Goal: Task Accomplishment & Management: Use online tool/utility

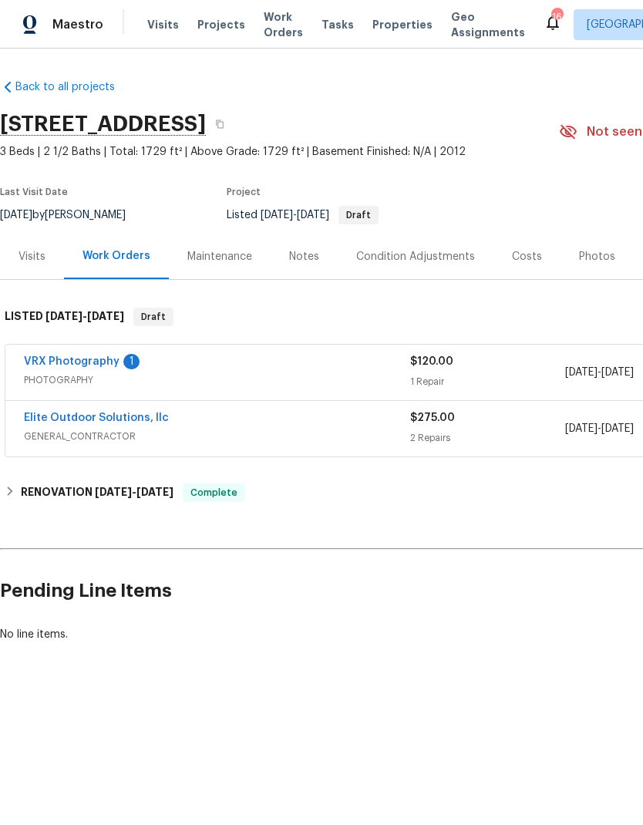
click at [208, 21] on span "Projects" at bounding box center [221, 24] width 48 height 15
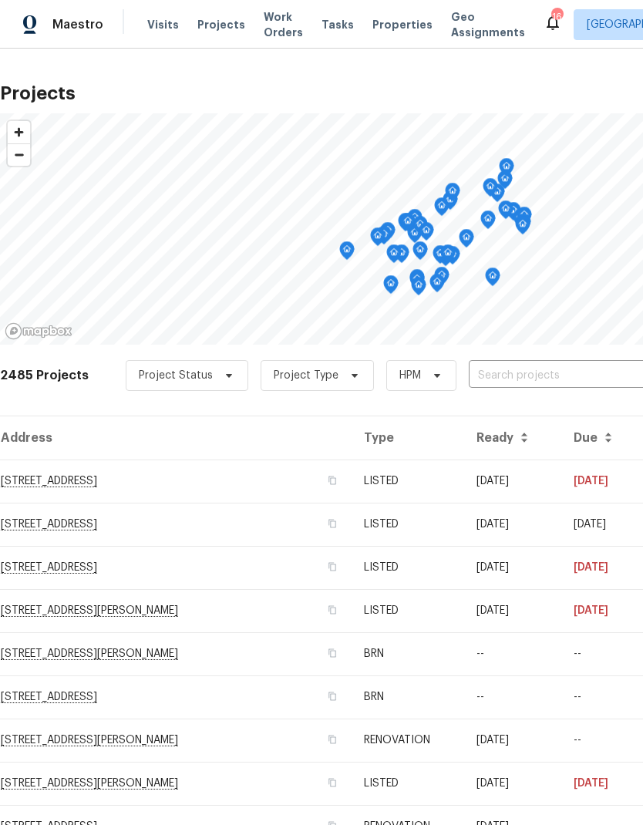
click at [563, 369] on input "text" at bounding box center [557, 376] width 177 height 24
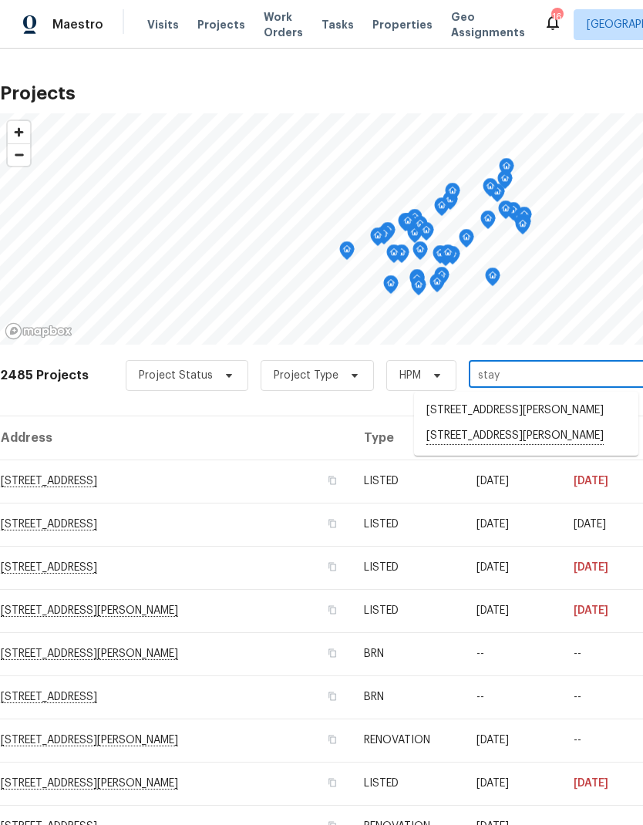
type input "staym"
click at [560, 417] on li "[STREET_ADDRESS][PERSON_NAME]" at bounding box center [526, 410] width 224 height 25
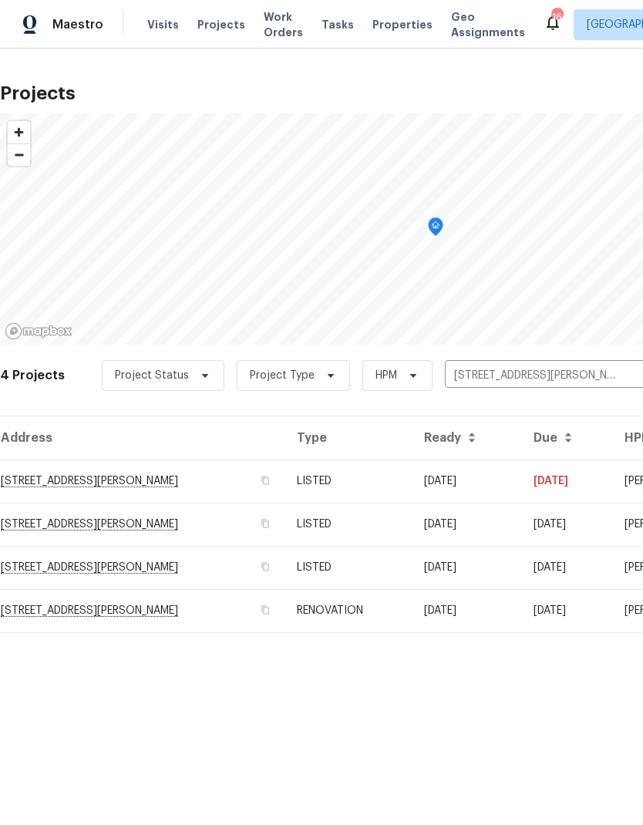
click at [64, 476] on td "[STREET_ADDRESS][PERSON_NAME]" at bounding box center [142, 480] width 284 height 43
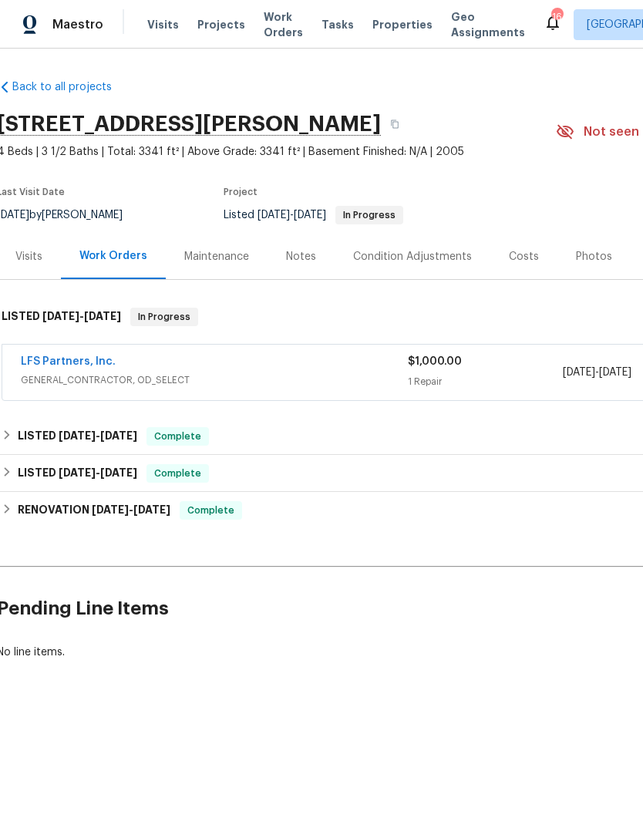
scroll to position [0, 1]
click at [56, 360] on link "LFS Partners, Inc." at bounding box center [70, 361] width 95 height 11
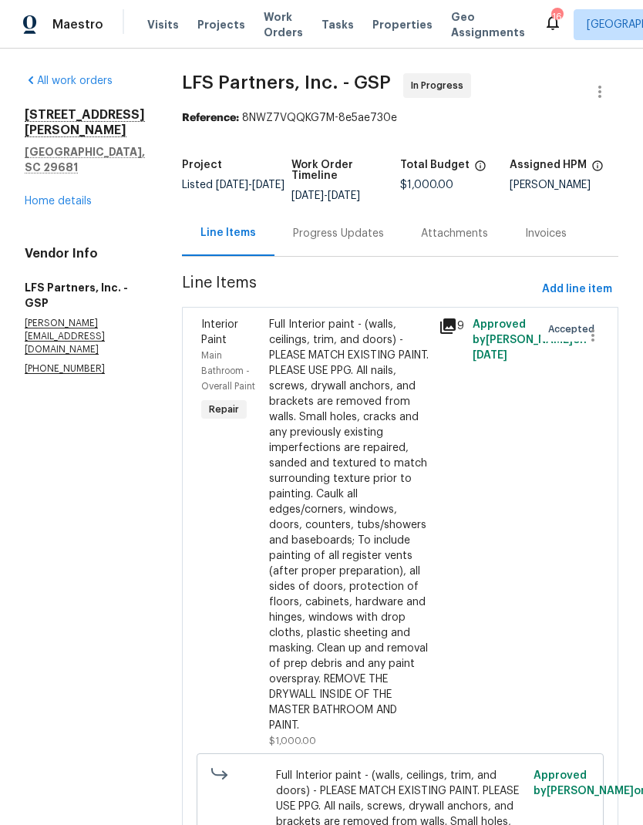
click at [369, 425] on div "Full Interior paint - (walls, ceilings, trim, and doors) - PLEASE MATCH EXISTIN…" at bounding box center [349, 525] width 160 height 416
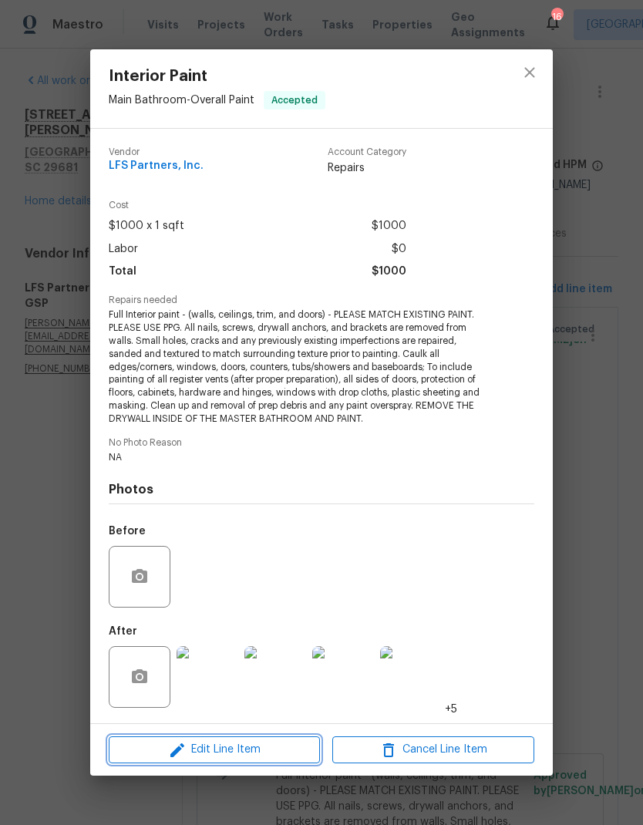
click at [291, 743] on span "Edit Line Item" at bounding box center [214, 749] width 202 height 19
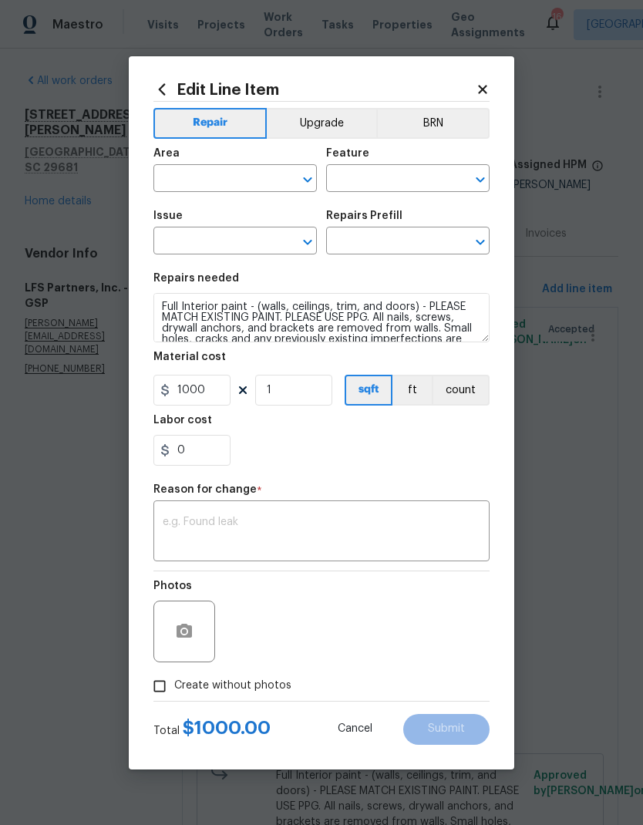
type input "Main Bathroom"
type input "Overall Paint"
type input "Interior Paint"
type input "Full Interior Paint LABOR ONLY $1.65"
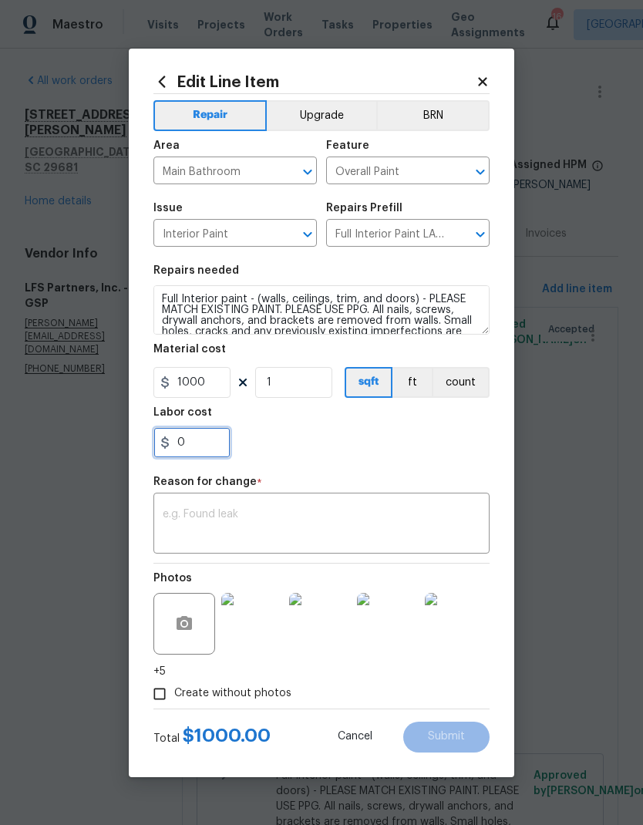
click at [175, 443] on input "0" at bounding box center [191, 442] width 77 height 31
type input "600"
click at [410, 500] on div "x ​" at bounding box center [321, 524] width 336 height 57
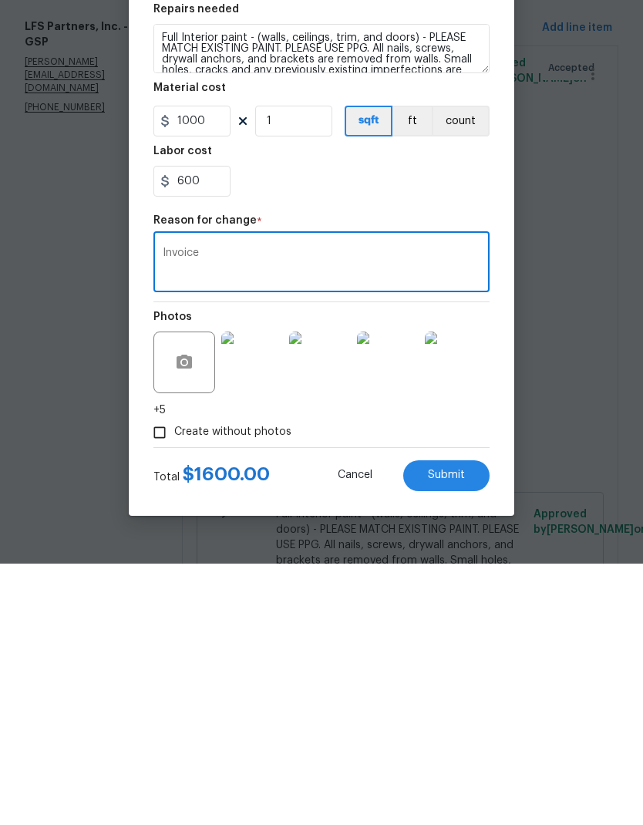
type textarea "Invoice"
click at [459, 722] on button "Submit" at bounding box center [446, 737] width 86 height 31
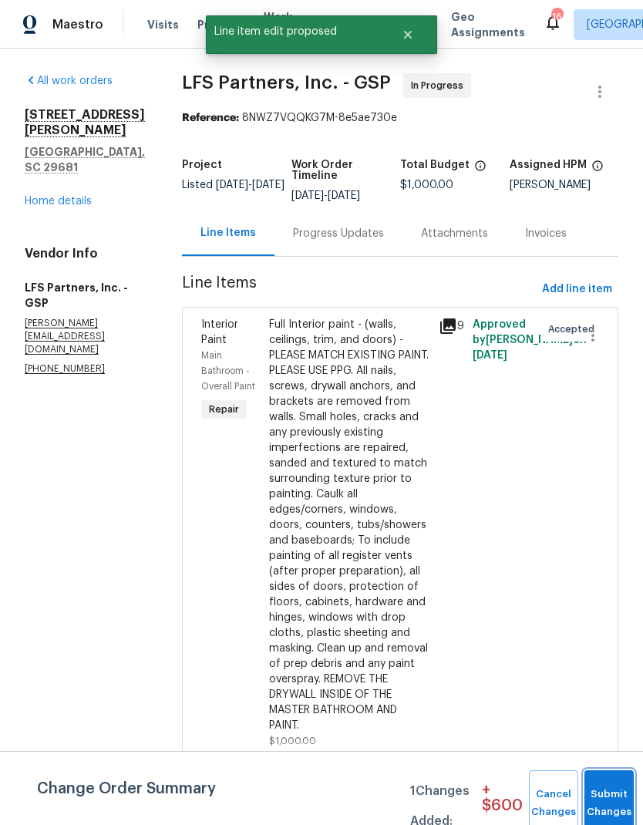
click at [610, 796] on button "Submit Changes" at bounding box center [608, 803] width 49 height 66
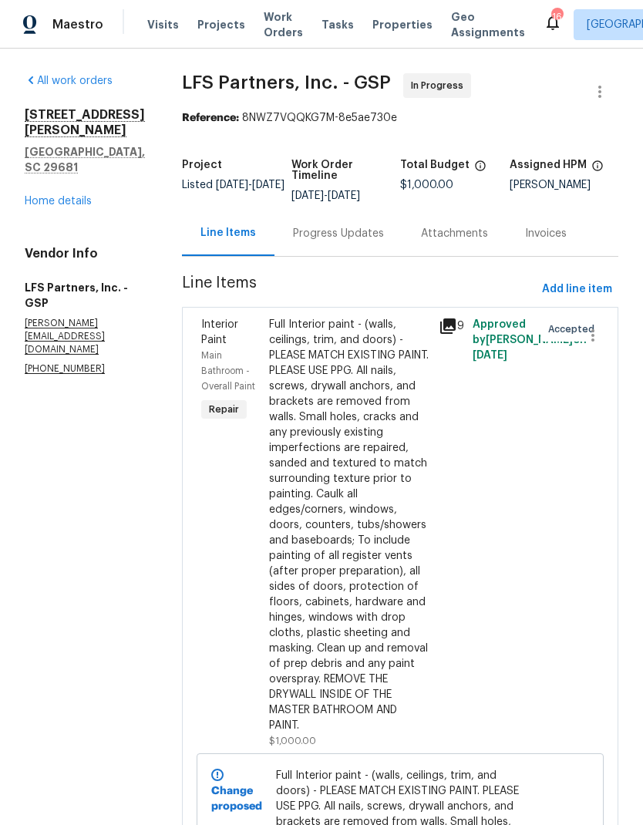
scroll to position [0, 0]
click at [210, 25] on span "Projects" at bounding box center [221, 24] width 48 height 15
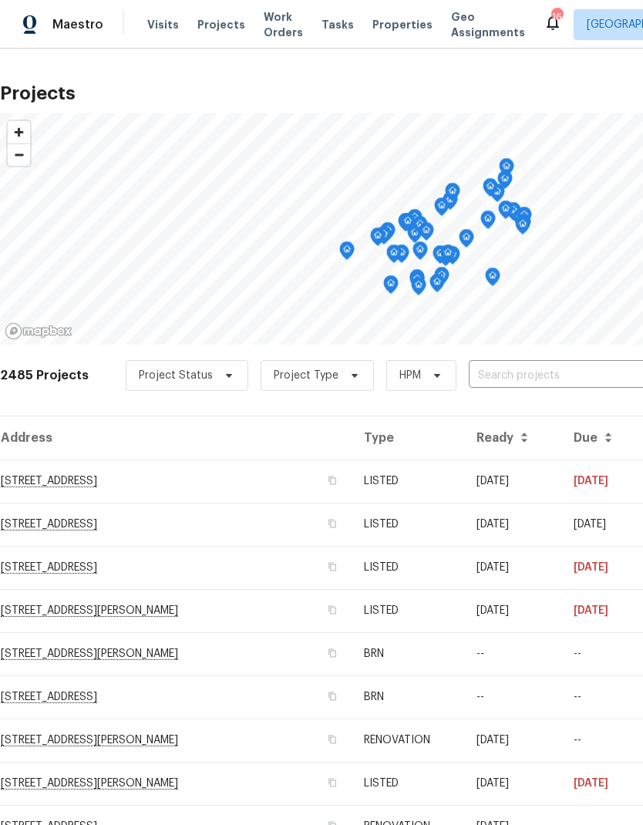
click at [543, 372] on input "text" at bounding box center [557, 376] width 177 height 24
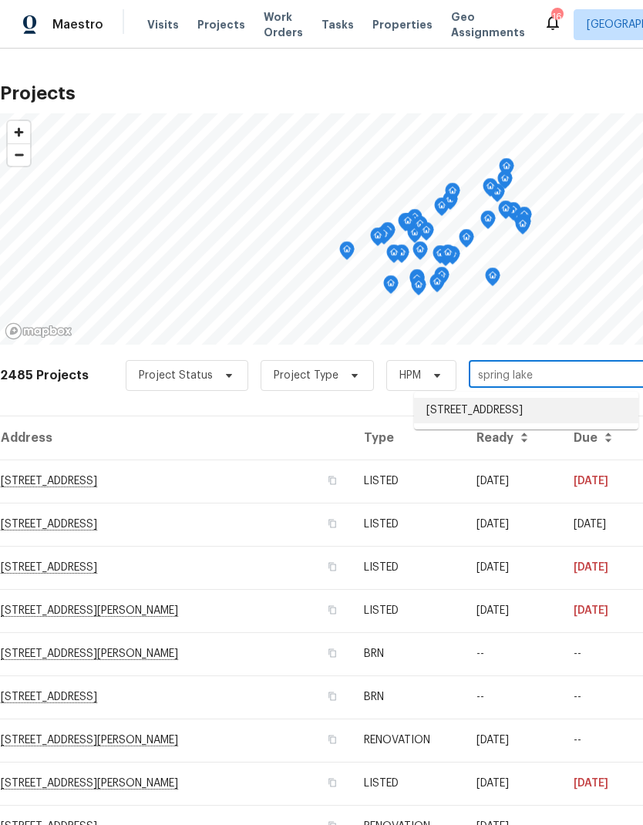
click at [550, 423] on li "[STREET_ADDRESS]" at bounding box center [526, 410] width 224 height 25
type input "[STREET_ADDRESS]"
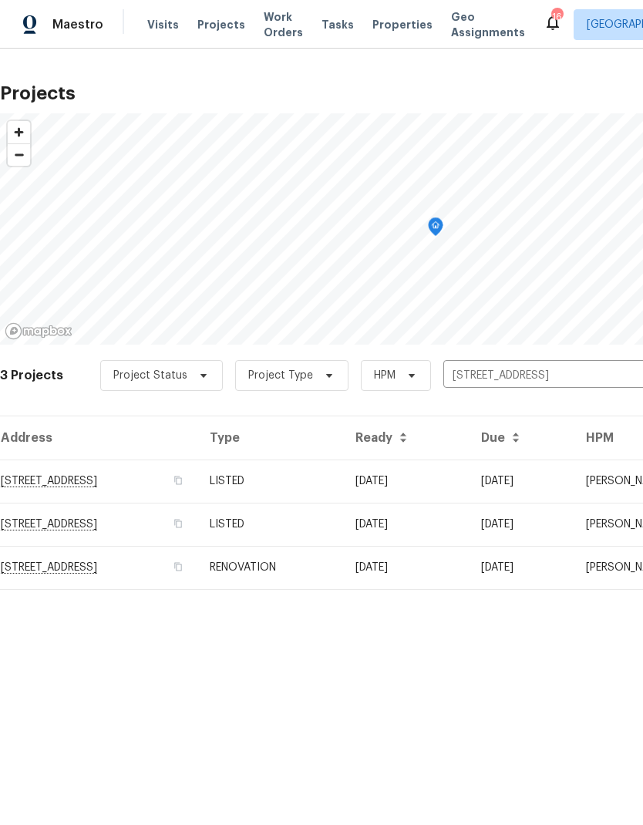
click at [46, 483] on td "[STREET_ADDRESS]" at bounding box center [98, 480] width 197 height 43
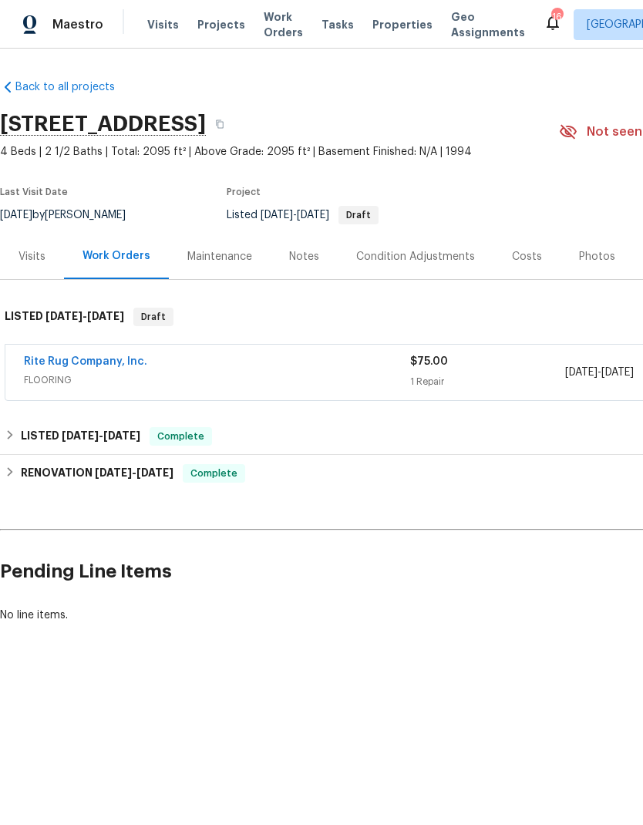
click at [56, 359] on link "Rite Rug Company, Inc." at bounding box center [85, 361] width 123 height 11
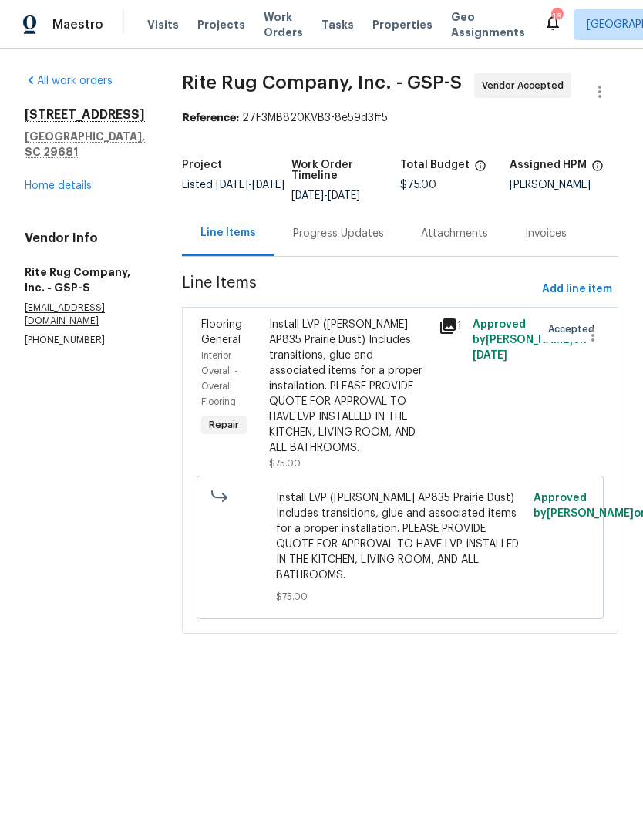
click at [384, 241] on div "Progress Updates" at bounding box center [338, 233] width 91 height 15
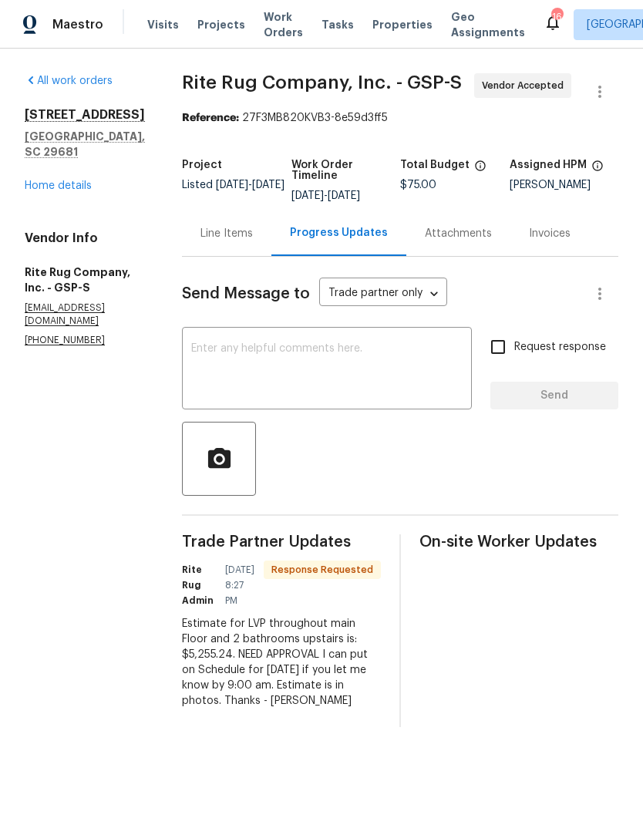
click at [248, 241] on div "Line Items" at bounding box center [226, 233] width 52 height 15
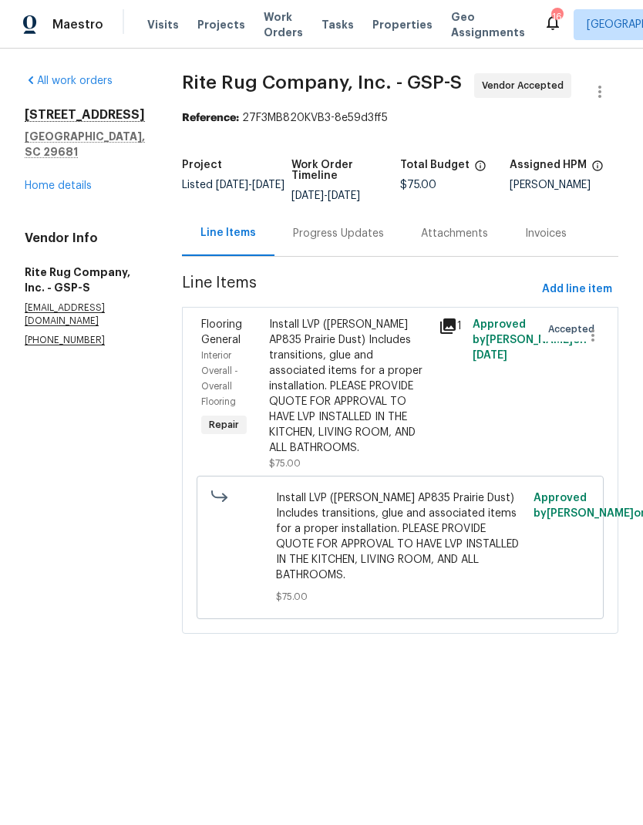
click at [363, 422] on div "Install LVP ([PERSON_NAME] AP835 Prairie Dust) Includes transitions, glue and a…" at bounding box center [349, 386] width 160 height 139
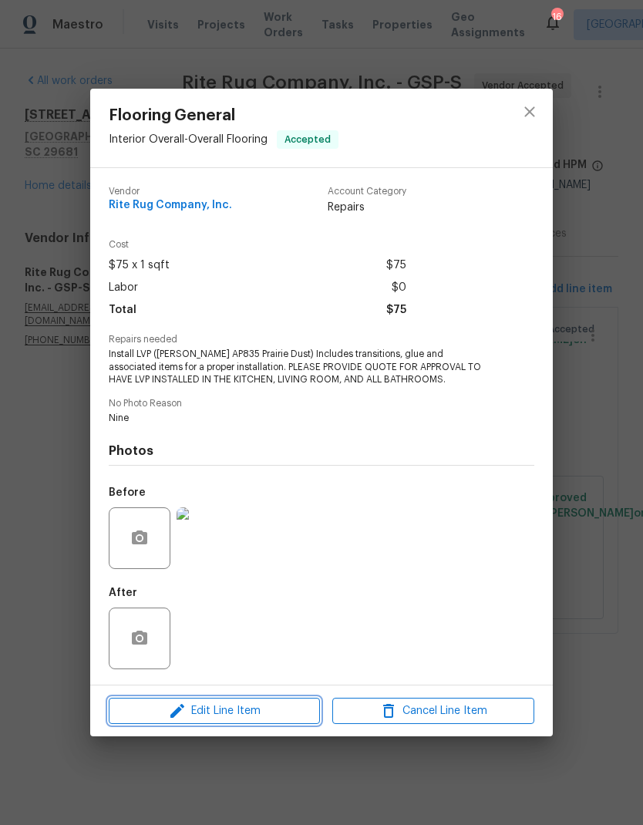
click at [294, 712] on span "Edit Line Item" at bounding box center [214, 710] width 202 height 19
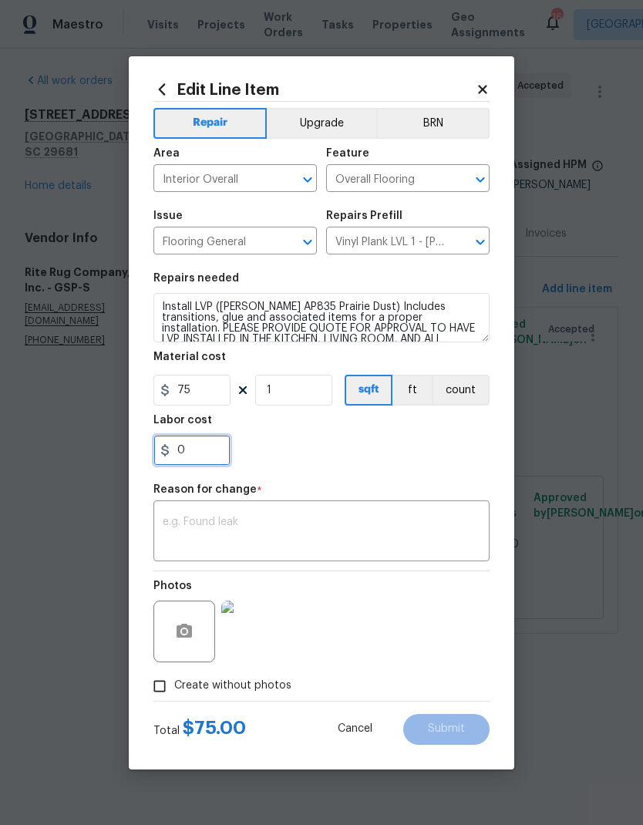
click at [192, 453] on input "0" at bounding box center [191, 450] width 77 height 31
type input "5255.54"
click at [448, 454] on div "5255.54" at bounding box center [321, 450] width 336 height 31
click at [291, 387] on input "1" at bounding box center [293, 390] width 77 height 31
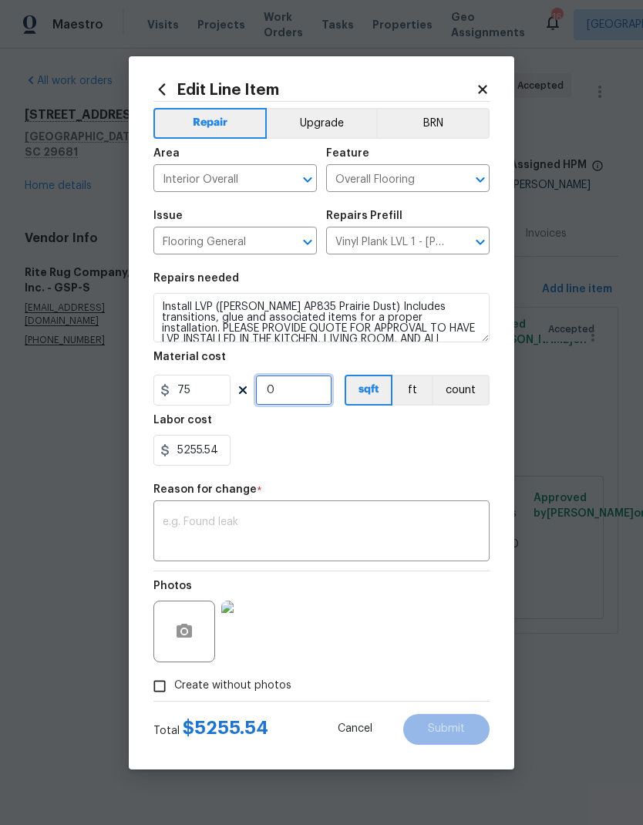
type input "0"
click at [406, 510] on div "x ​" at bounding box center [321, 532] width 336 height 57
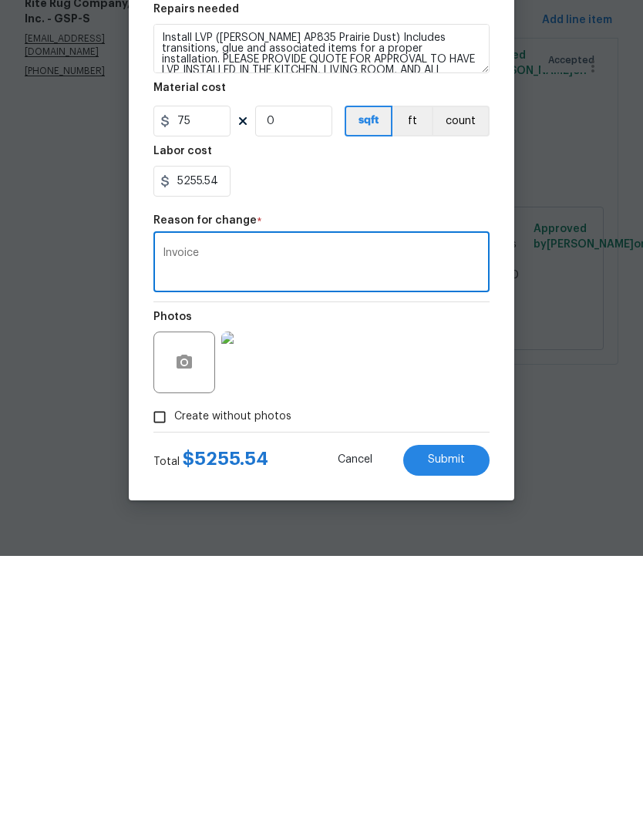
type textarea "Invoice"
click at [466, 714] on button "Submit" at bounding box center [446, 729] width 86 height 31
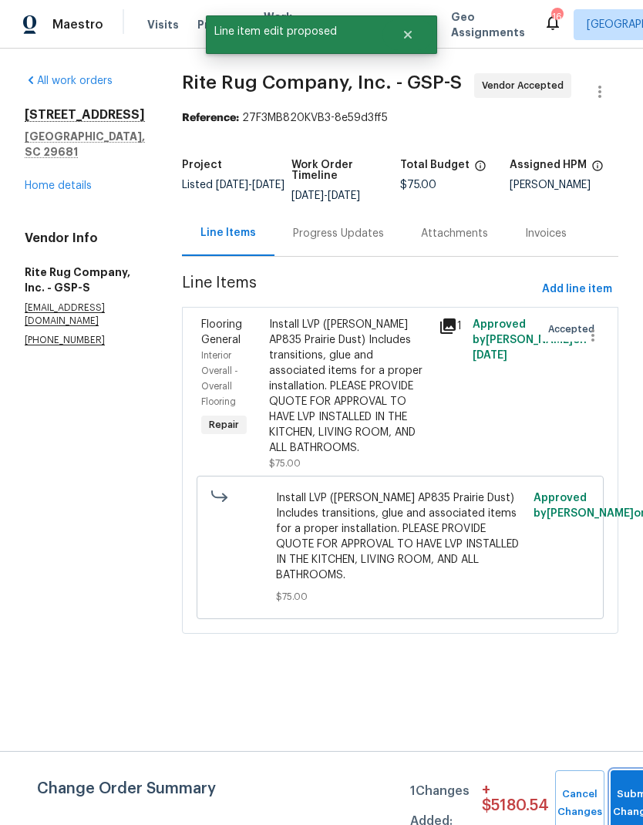
click at [632, 792] on button "Submit Changes" at bounding box center [635, 803] width 49 height 66
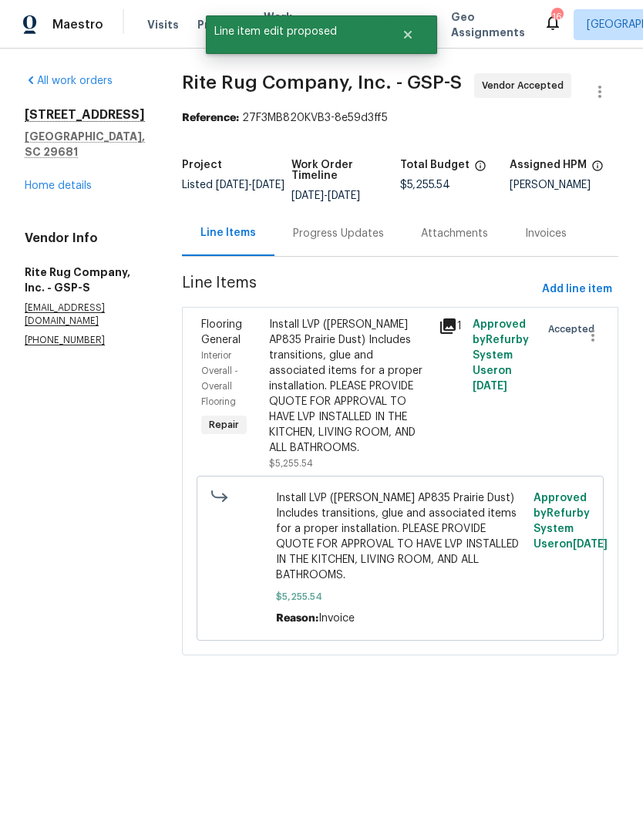
click at [378, 241] on div "Progress Updates" at bounding box center [338, 233] width 91 height 15
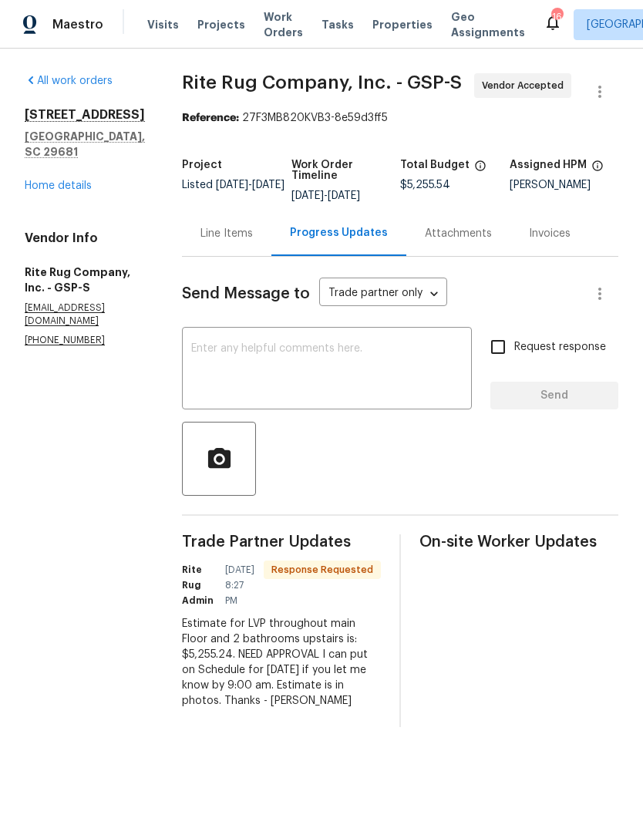
click at [251, 240] on div "Line Items" at bounding box center [226, 232] width 89 height 45
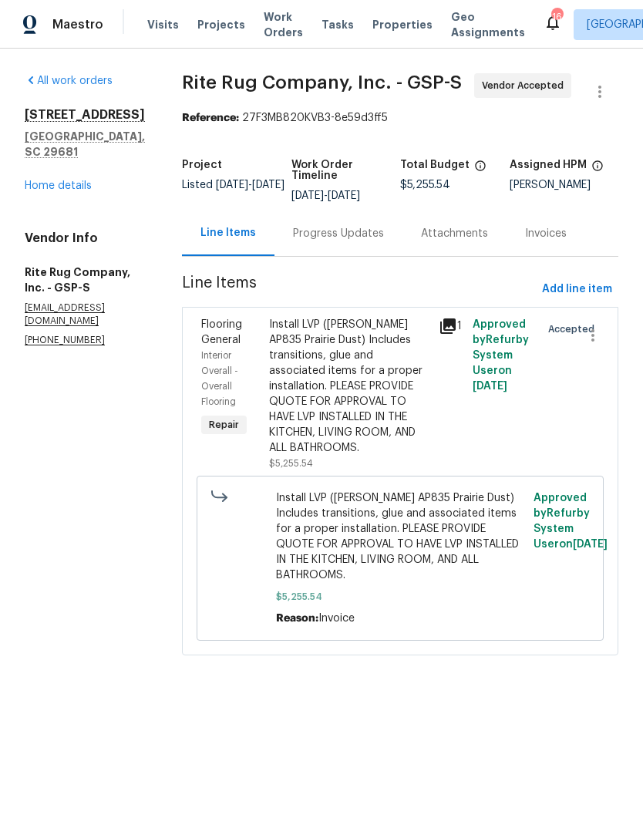
click at [312, 400] on div "Install LVP ([PERSON_NAME] AP835 Prairie Dust) Includes transitions, glue and a…" at bounding box center [349, 386] width 160 height 139
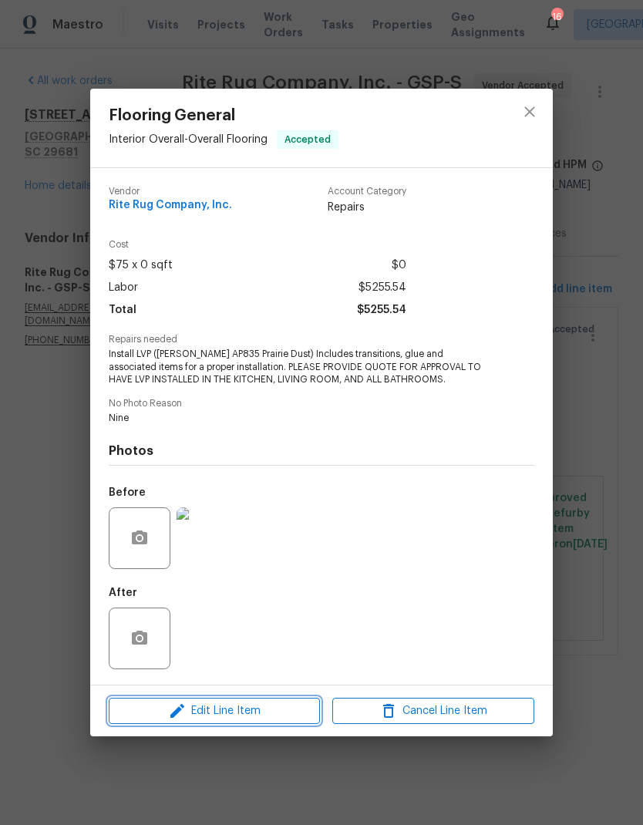
click at [193, 713] on span "Edit Line Item" at bounding box center [214, 710] width 202 height 19
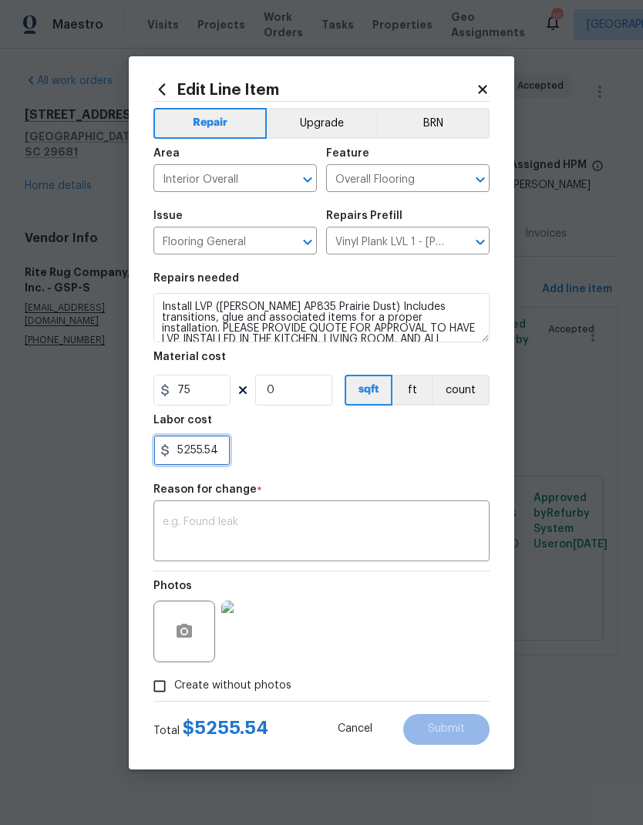
click at [207, 440] on input "5255.54" at bounding box center [191, 450] width 77 height 31
click at [227, 449] on input "5255.54" at bounding box center [191, 450] width 77 height 31
type input "5255.24"
click at [405, 440] on div "5255.24" at bounding box center [321, 450] width 336 height 31
click at [385, 520] on textarea at bounding box center [322, 532] width 318 height 32
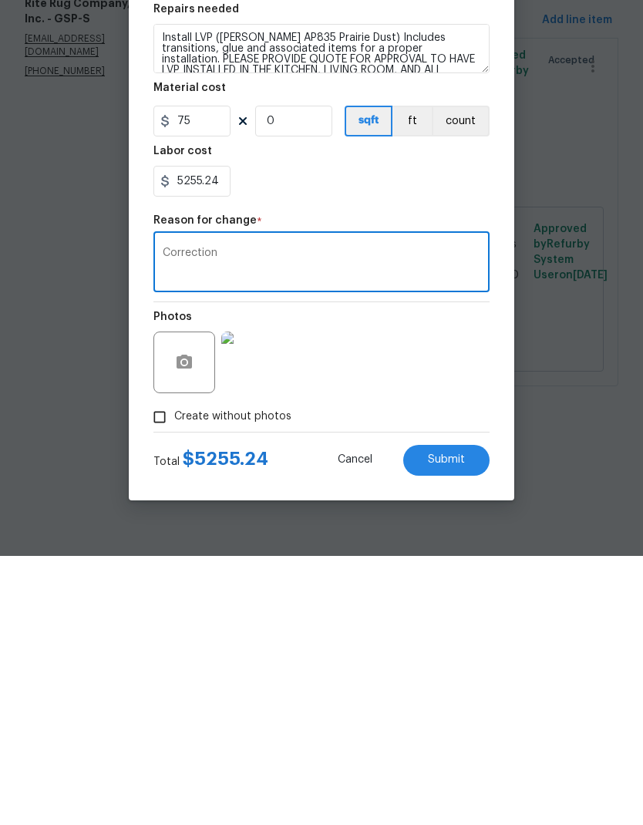
type textarea "Correction"
click at [446, 714] on button "Submit" at bounding box center [446, 729] width 86 height 31
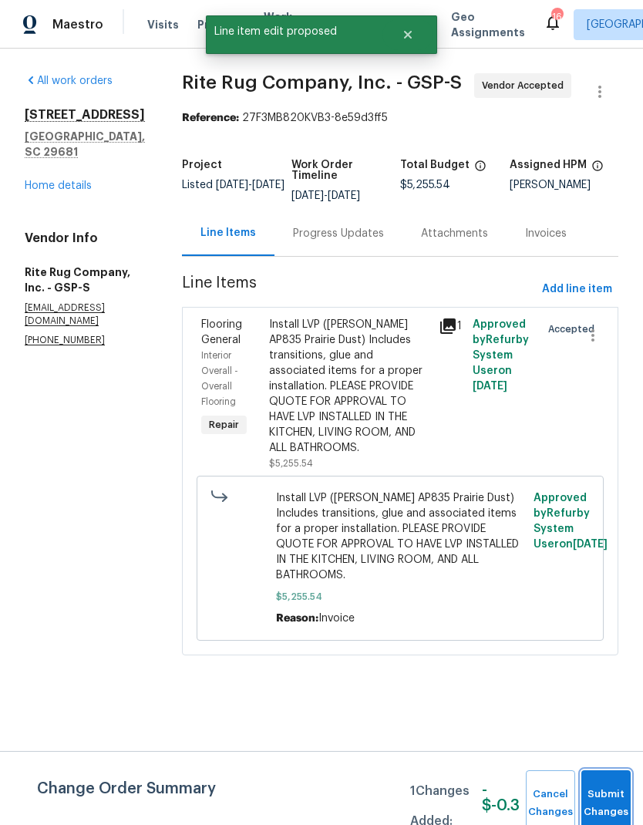
click at [609, 789] on button "Submit Changes" at bounding box center [605, 803] width 49 height 66
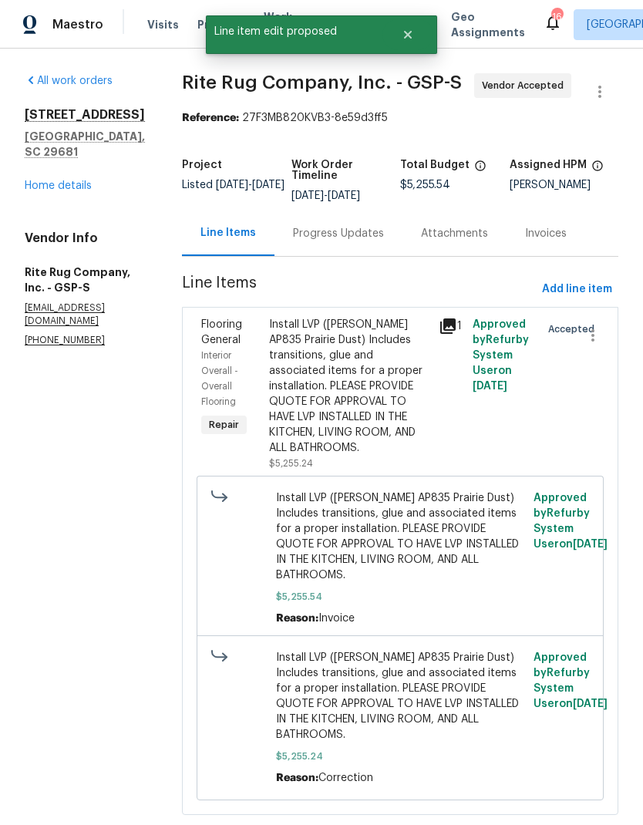
click at [378, 241] on div "Progress Updates" at bounding box center [338, 233] width 91 height 15
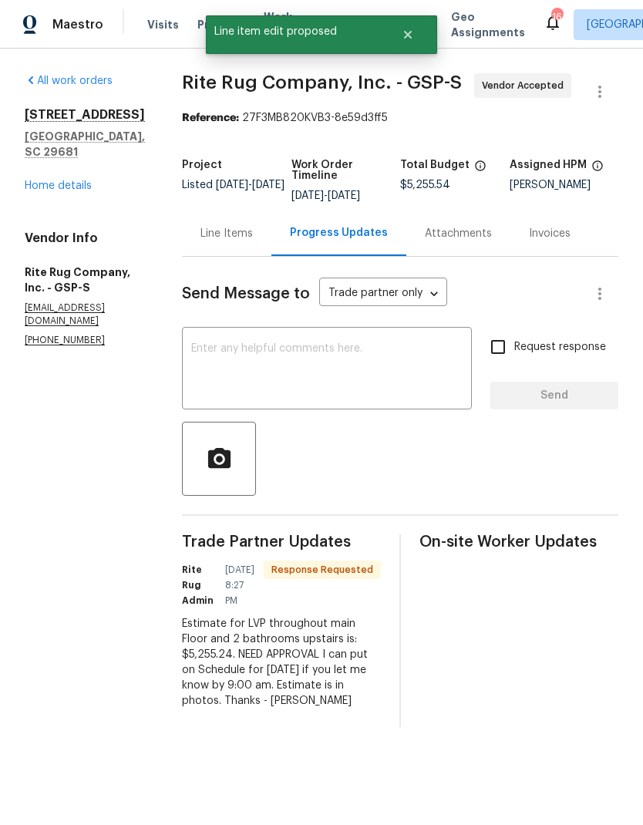
click at [393, 389] on textarea at bounding box center [326, 370] width 271 height 54
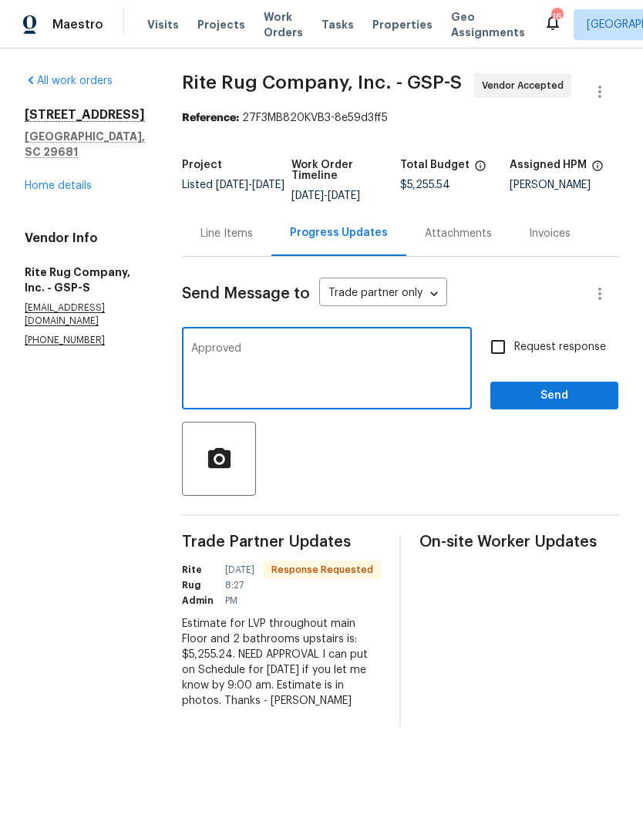
type textarea "Approved"
click at [559, 405] on span "Send" at bounding box center [554, 395] width 103 height 19
